Goal: Book appointment/travel/reservation

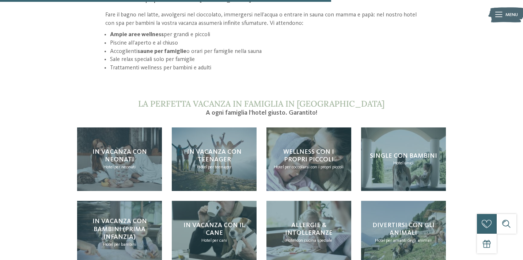
scroll to position [622, 0]
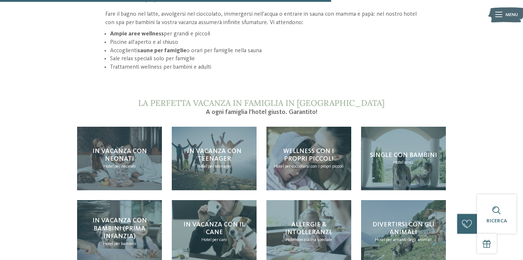
click at [498, 15] on icon at bounding box center [498, 14] width 7 height 5
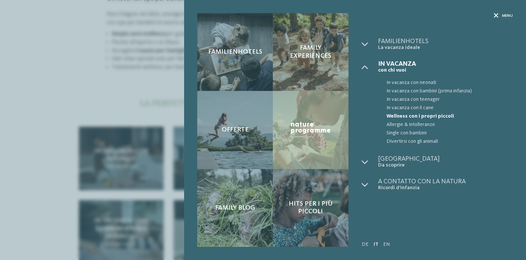
click at [505, 16] on span "Menu" at bounding box center [507, 15] width 11 height 5
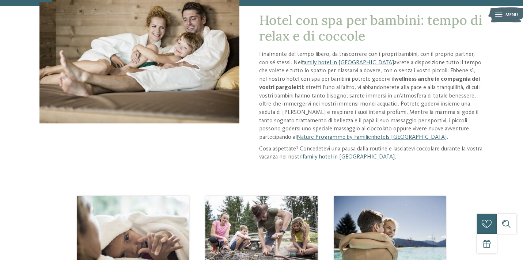
scroll to position [98, 0]
click at [326, 62] on link "family hotel in Alto Adige" at bounding box center [348, 63] width 92 height 6
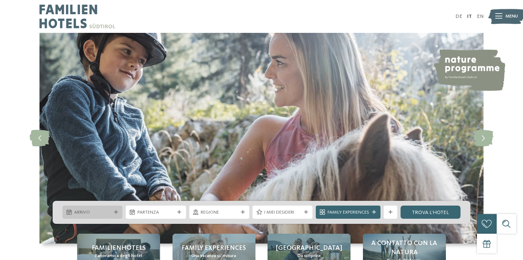
click at [106, 215] on span "Arrivo" at bounding box center [92, 212] width 37 height 7
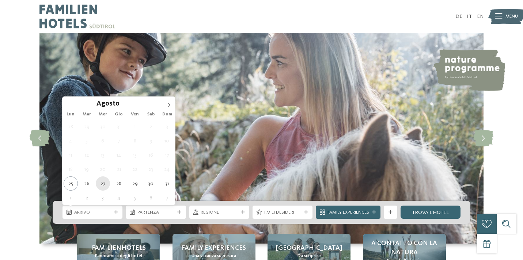
type div "27.08.2025"
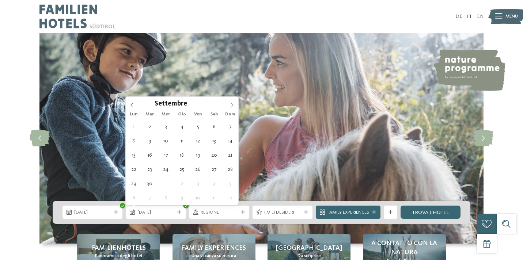
click at [232, 101] on span at bounding box center [232, 103] width 12 height 12
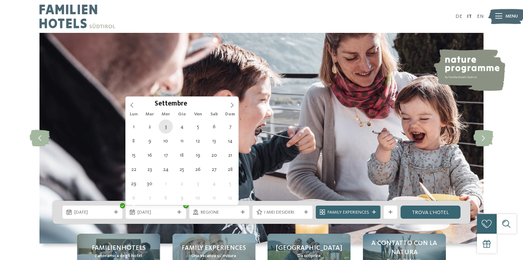
type div "03.09.2025"
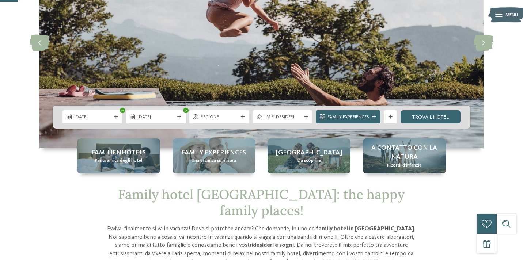
scroll to position [95, 0]
click at [305, 117] on icon at bounding box center [306, 117] width 4 height 4
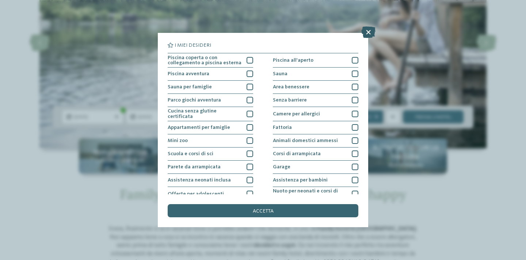
click at [369, 31] on icon at bounding box center [368, 32] width 14 height 12
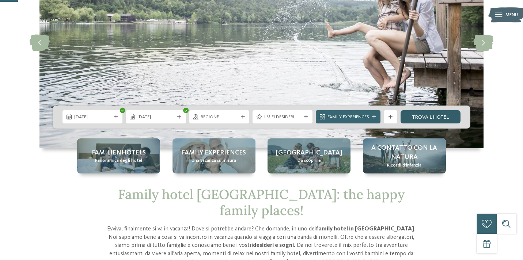
click at [429, 115] on link "trova l’hotel" at bounding box center [430, 116] width 60 height 13
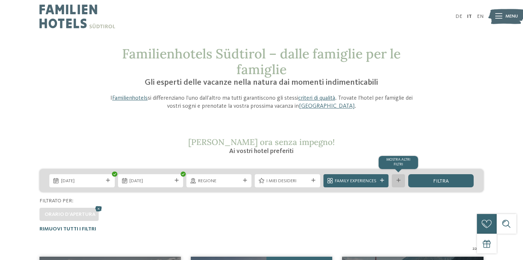
click at [400, 176] on div "mostra altri filtri" at bounding box center [398, 180] width 13 height 13
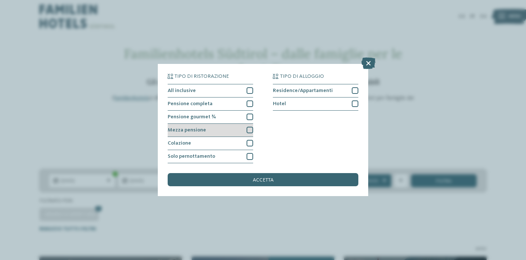
click at [250, 127] on div at bounding box center [250, 130] width 7 height 7
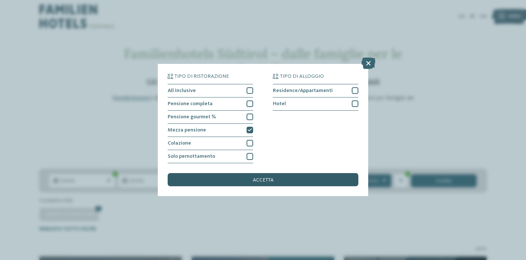
click at [253, 178] on span "accetta" at bounding box center [263, 180] width 21 height 5
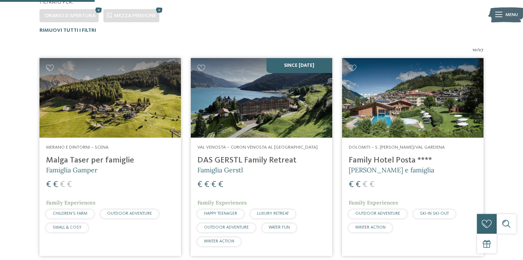
scroll to position [210, 0]
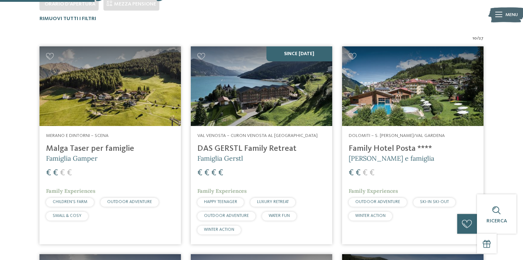
click at [113, 156] on h5 "Famiglia Gamper" at bounding box center [110, 158] width 128 height 9
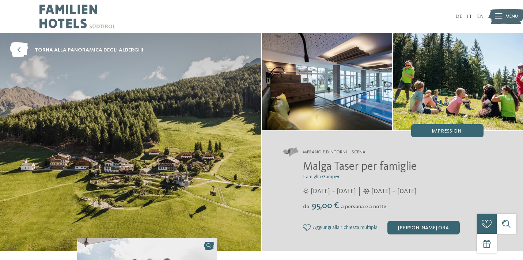
click at [503, 15] on img at bounding box center [506, 16] width 36 height 18
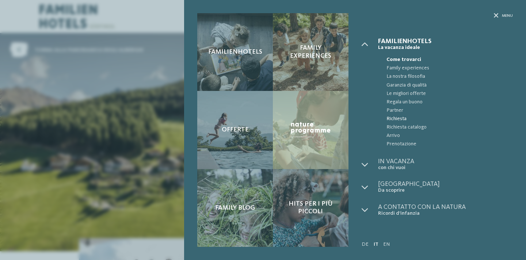
click at [398, 118] on span "Richiesta" at bounding box center [450, 119] width 126 height 8
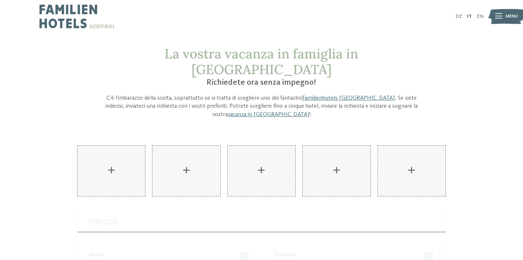
click at [512, 14] on span "Menu" at bounding box center [511, 16] width 12 height 7
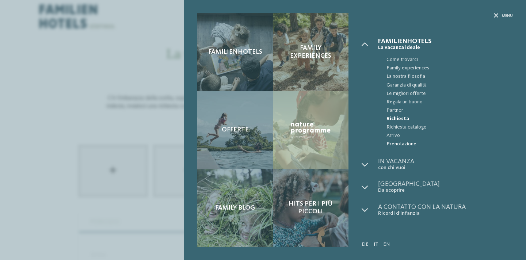
click at [396, 145] on span "Prenotazione" at bounding box center [450, 144] width 126 height 8
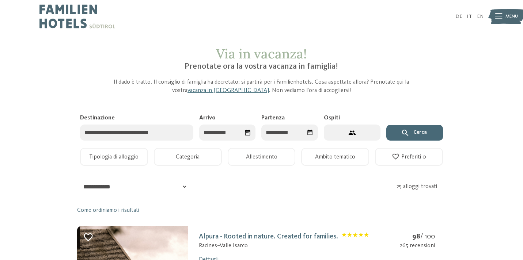
click at [220, 130] on input "Arrivo" at bounding box center [227, 133] width 57 height 16
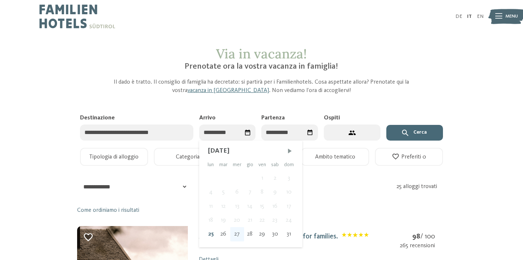
click at [239, 233] on div "27" at bounding box center [237, 234] width 14 height 14
type input "**********"
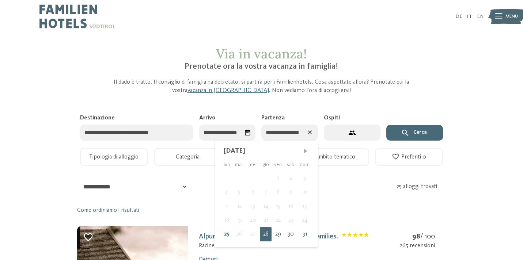
click at [304, 151] on span "Mese successivo" at bounding box center [305, 150] width 7 height 7
click at [254, 181] on div "3" at bounding box center [253, 178] width 14 height 14
type input "**********"
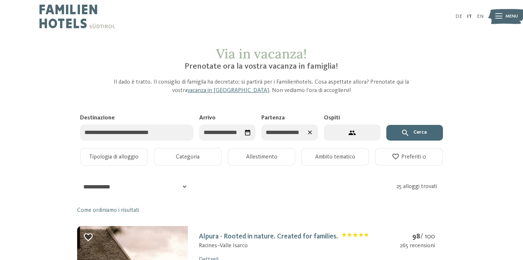
click at [362, 132] on button "2 ospiti – 1 camera" at bounding box center [352, 133] width 57 height 16
select select "*"
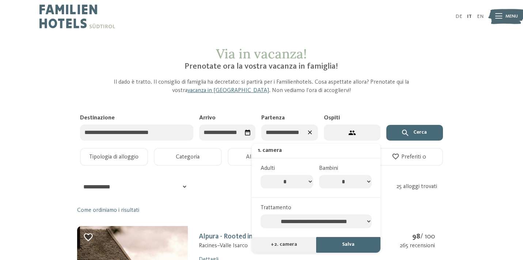
select select "*"
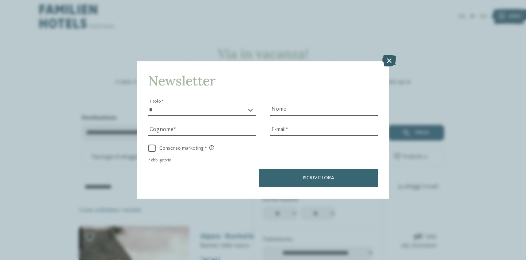
click at [387, 55] on icon at bounding box center [389, 61] width 14 height 12
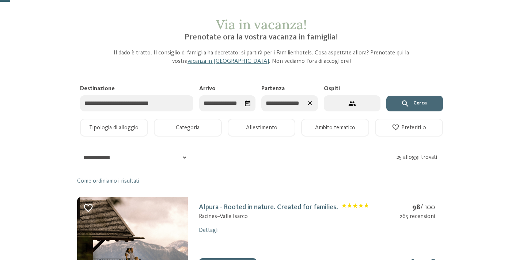
scroll to position [33, 0]
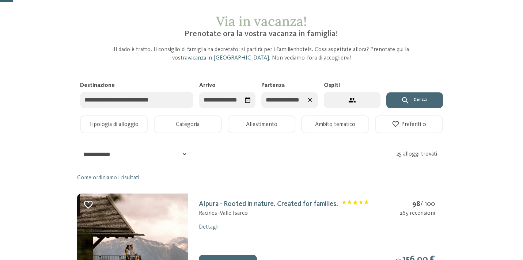
click at [356, 101] on button "4 ospiti – 1 camera" at bounding box center [352, 100] width 57 height 16
select select "*"
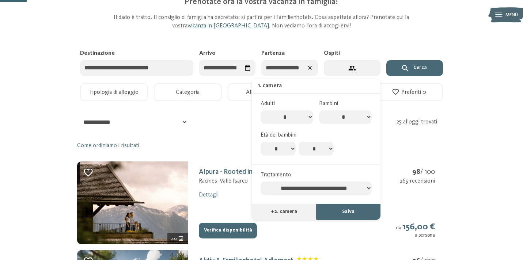
scroll to position [66, 0]
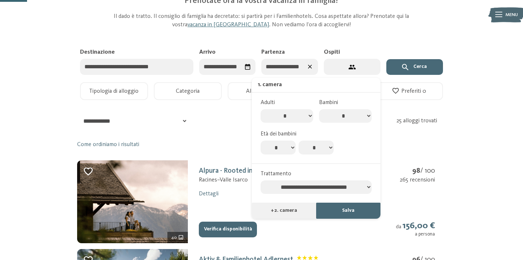
select select "*"
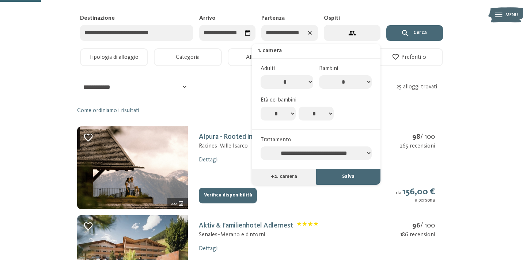
scroll to position [100, 0]
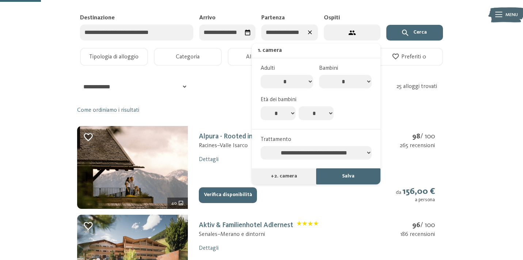
click at [339, 168] on button "Salva" at bounding box center [348, 176] width 64 height 16
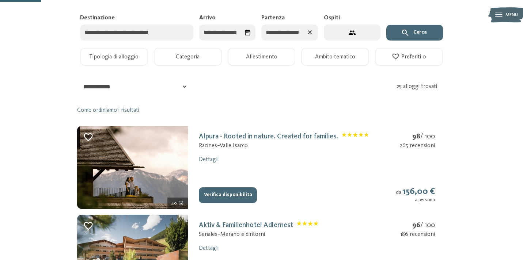
click at [416, 31] on button "Cerca" at bounding box center [414, 33] width 57 height 16
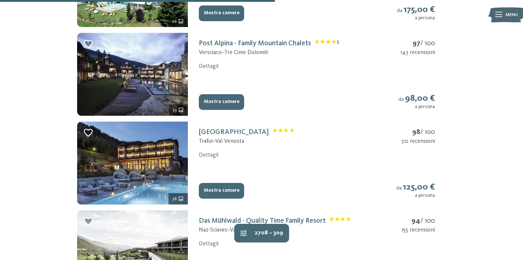
scroll to position [459, 0]
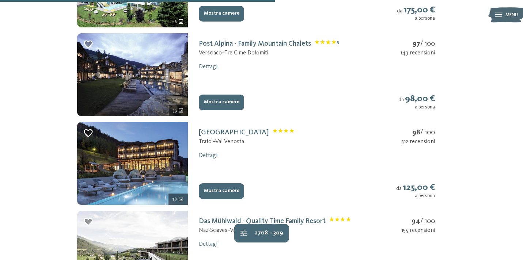
click at [224, 96] on button "Mostra camere" at bounding box center [221, 103] width 45 height 16
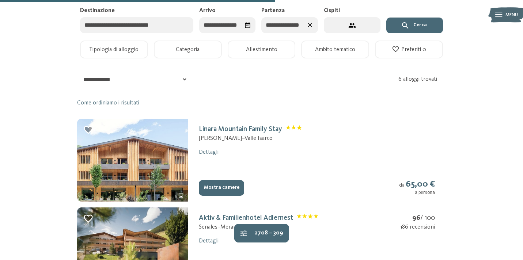
select select "*"
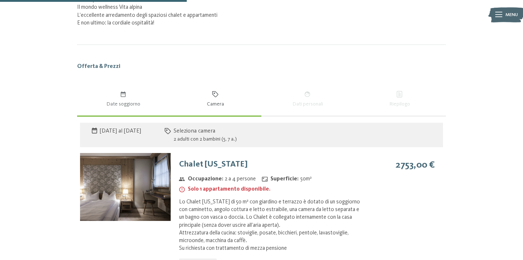
scroll to position [444, 0]
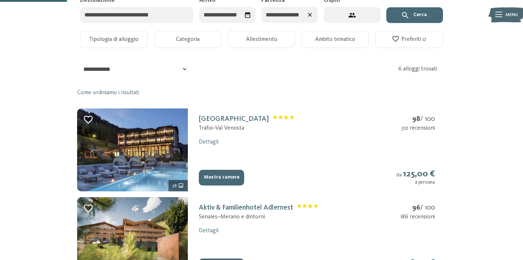
scroll to position [105, 0]
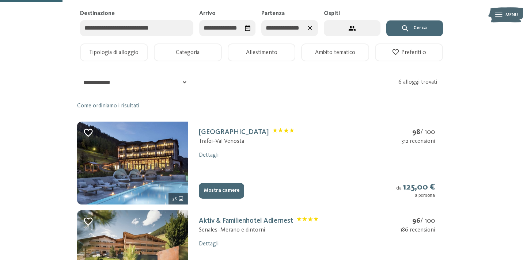
click at [233, 183] on button "Mostra camere" at bounding box center [221, 191] width 45 height 16
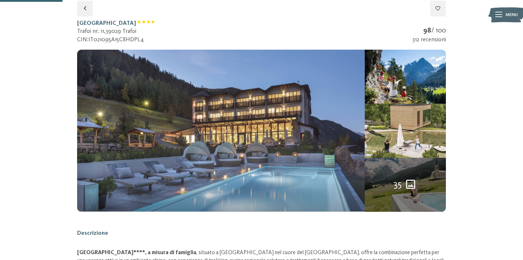
select select "*"
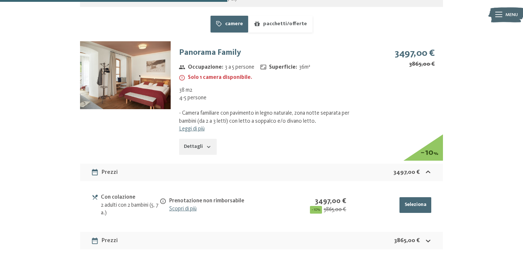
scroll to position [677, 0]
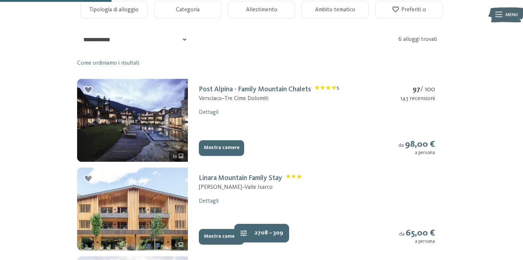
scroll to position [210, 0]
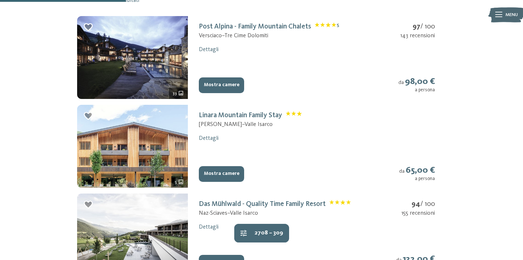
click at [229, 167] on button "Mostra camere" at bounding box center [221, 174] width 45 height 16
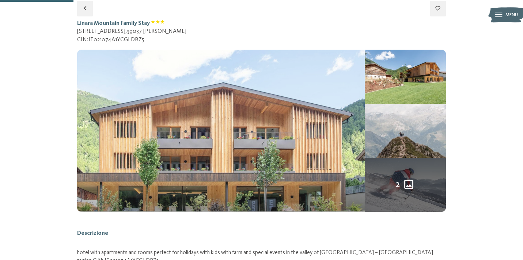
select select "*"
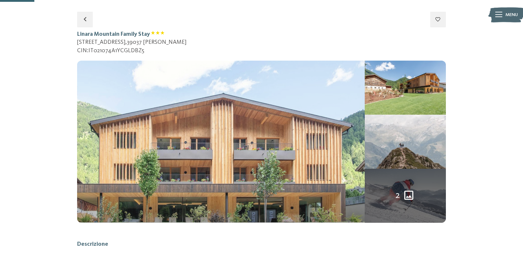
scroll to position [97, 0]
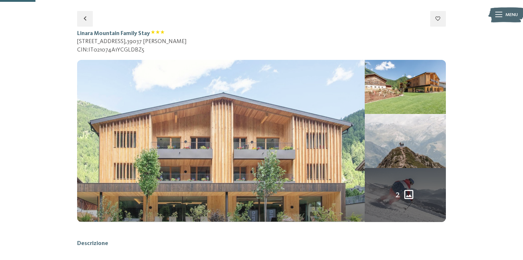
click at [250, 195] on img at bounding box center [221, 141] width 288 height 162
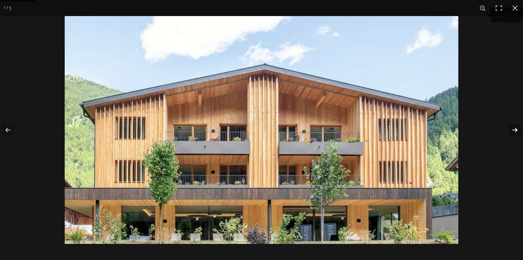
click at [517, 129] on button "button" at bounding box center [510, 130] width 26 height 37
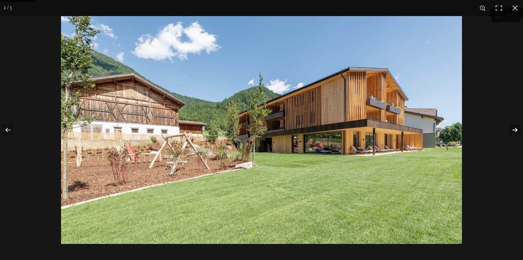
click at [517, 129] on button "button" at bounding box center [510, 130] width 26 height 37
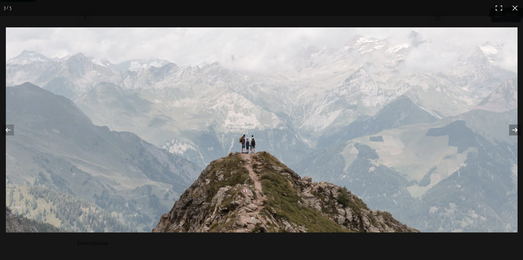
click at [517, 129] on button "button" at bounding box center [510, 130] width 26 height 37
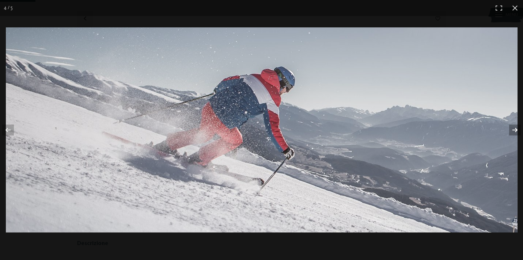
click at [517, 129] on button "button" at bounding box center [510, 130] width 26 height 37
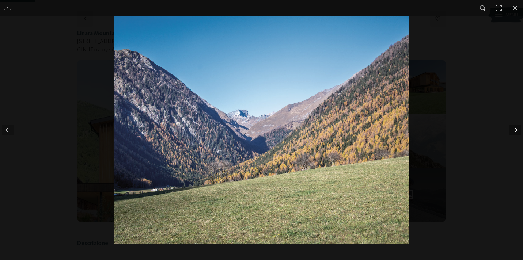
click at [517, 129] on button "button" at bounding box center [510, 130] width 26 height 37
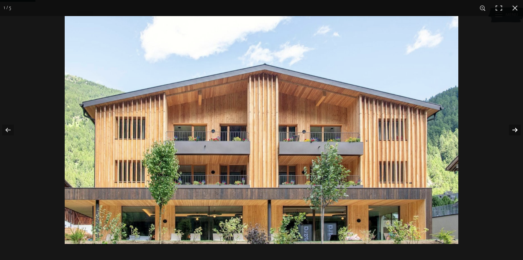
click at [517, 129] on button "button" at bounding box center [510, 130] width 26 height 37
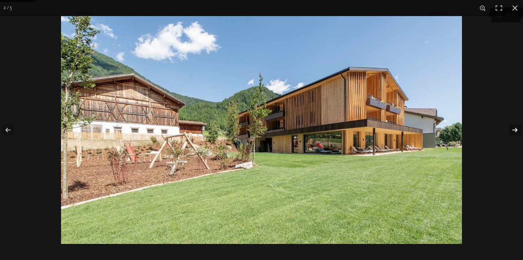
click at [517, 129] on button "button" at bounding box center [510, 130] width 26 height 37
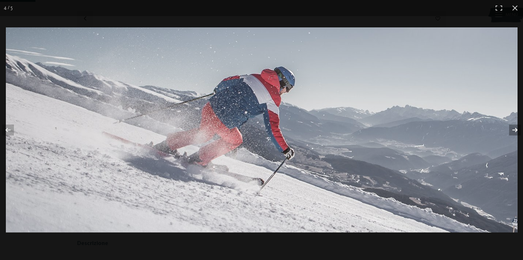
click at [517, 129] on button "button" at bounding box center [510, 130] width 26 height 37
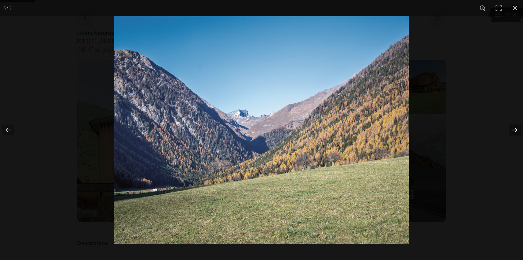
click at [517, 129] on button "button" at bounding box center [510, 130] width 26 height 37
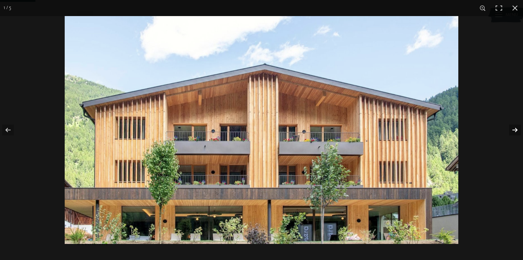
click at [517, 129] on button "button" at bounding box center [510, 130] width 26 height 37
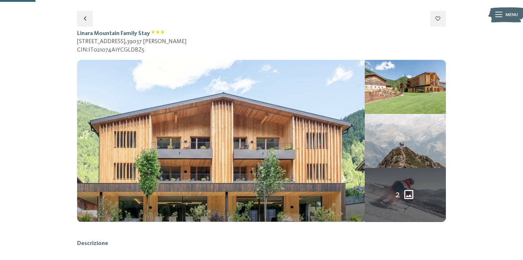
click at [0, 0] on button "button" at bounding box center [0, 0] width 0 height 0
